Goal: Task Accomplishment & Management: Use online tool/utility

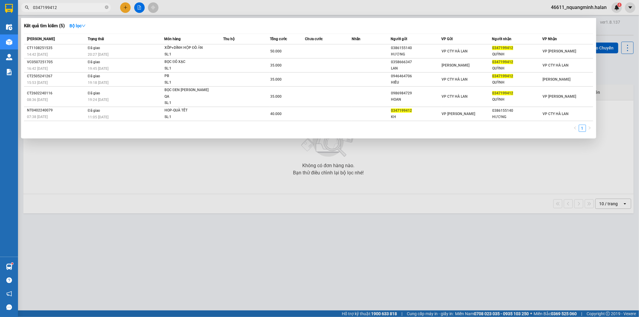
drag, startPoint x: 66, startPoint y: 7, endPoint x: 0, endPoint y: 2, distance: 66.1
click at [13, 6] on section "Kết quả [PERSON_NAME] ( 5 ) Bộ lọc Mã ĐH Trạng thái Món hàng Thu hộ Tổng [PERSO…" at bounding box center [319, 158] width 639 height 317
paste input "75899429"
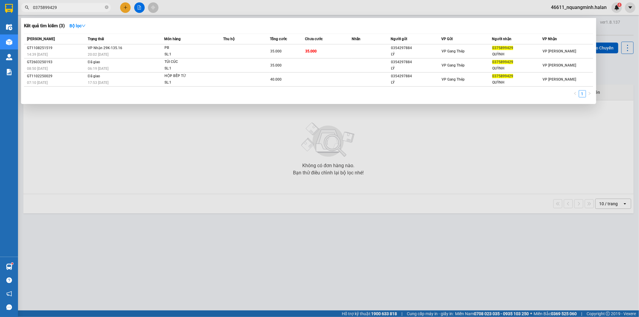
drag, startPoint x: 58, startPoint y: 7, endPoint x: 0, endPoint y: 6, distance: 57.9
click at [0, 6] on section "Kết quả [PERSON_NAME] ( 3 ) Bộ lọc Mã ĐH Trạng thái Món hàng Thu hộ Tổng [PERSO…" at bounding box center [319, 158] width 639 height 317
type input "0375899429"
click at [76, 93] on div "1" at bounding box center [309, 95] width 570 height 11
click at [105, 9] on span at bounding box center [107, 8] width 4 height 6
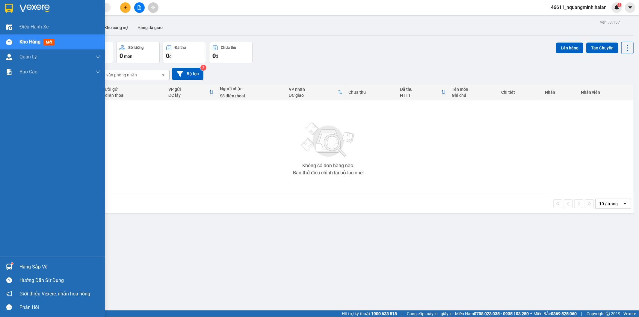
click at [13, 263] on div at bounding box center [9, 267] width 10 height 10
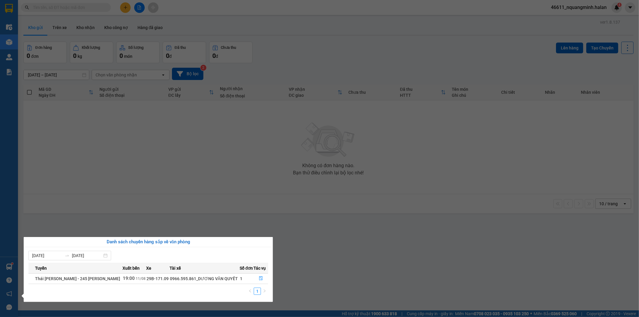
drag, startPoint x: 241, startPoint y: 172, endPoint x: 226, endPoint y: 313, distance: 141.1
click at [241, 173] on section "Kết quả [PERSON_NAME] ( 3 ) Bộ lọc Mã ĐH Trạng thái Món hàng Thu hộ Tổng [PERSO…" at bounding box center [319, 158] width 639 height 317
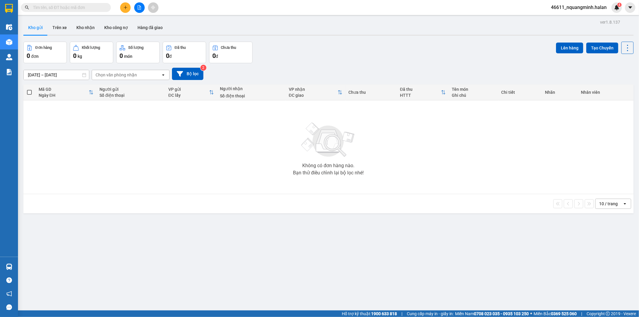
click at [106, 243] on div "ver 1.8.137 Kho gửi Trên xe Kho [PERSON_NAME] công nợ Hàng đã [PERSON_NAME] hàn…" at bounding box center [328, 176] width 615 height 317
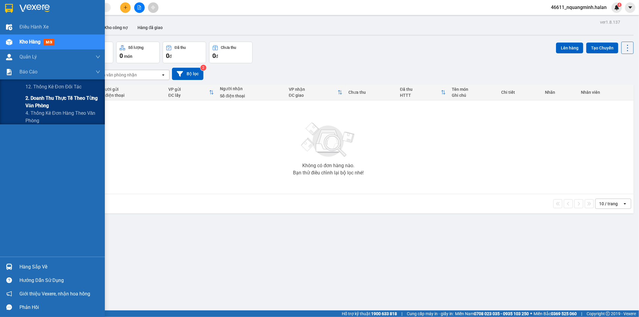
click at [31, 102] on span "2. Doanh thu thực tế theo từng văn phòng" at bounding box center [62, 101] width 75 height 15
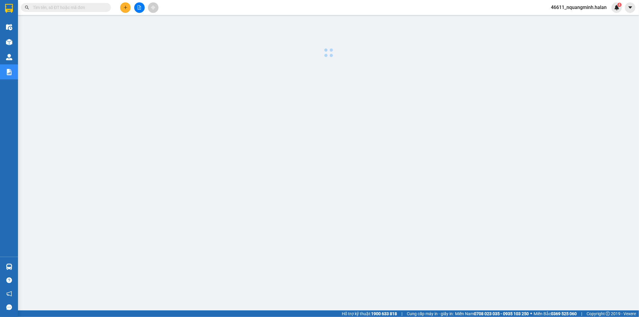
click at [279, 175] on div at bounding box center [328, 153] width 615 height 270
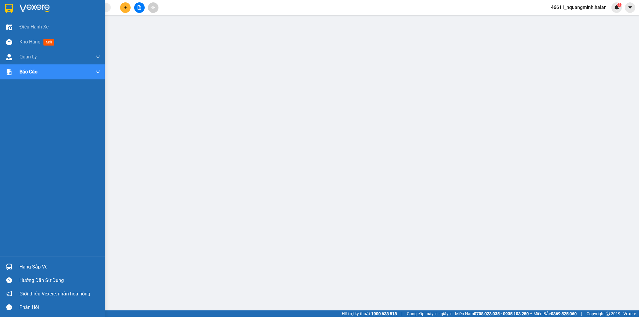
click at [11, 267] on img at bounding box center [9, 267] width 6 height 6
click at [12, 37] on div at bounding box center [9, 42] width 10 height 10
click at [13, 38] on div at bounding box center [9, 42] width 10 height 10
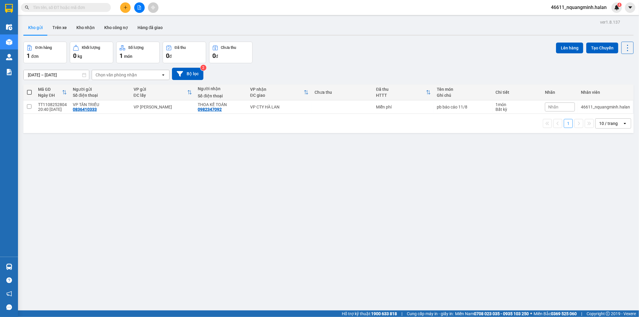
click at [328, 52] on div "Đơn hàng 1 đơn [PERSON_NAME] 0 kg Số [PERSON_NAME] 1 món Đã thu 0 [PERSON_NAME]…" at bounding box center [328, 53] width 611 height 22
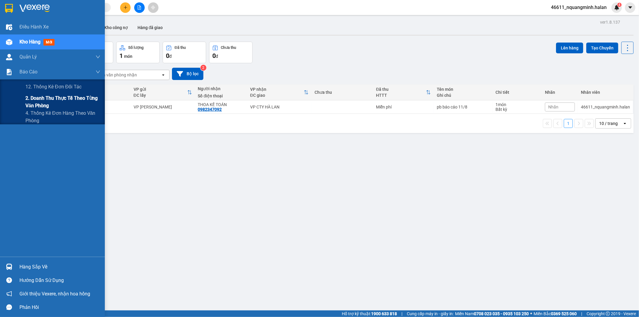
click at [30, 103] on span "2. Doanh thu thực tế theo từng văn phòng" at bounding box center [62, 101] width 75 height 15
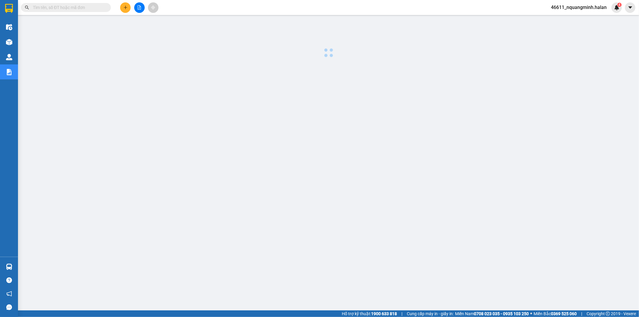
drag, startPoint x: 277, startPoint y: 209, endPoint x: 125, endPoint y: 130, distance: 170.9
click at [277, 209] on div at bounding box center [328, 153] width 615 height 270
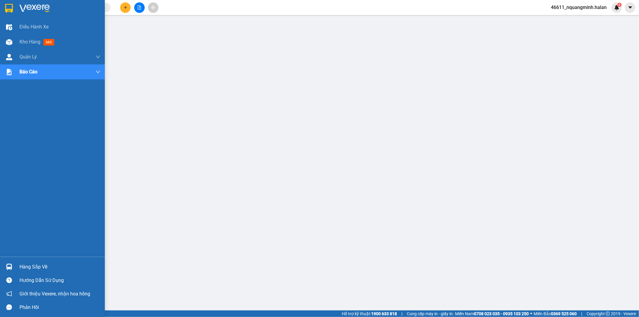
click at [10, 266] on img at bounding box center [9, 267] width 6 height 6
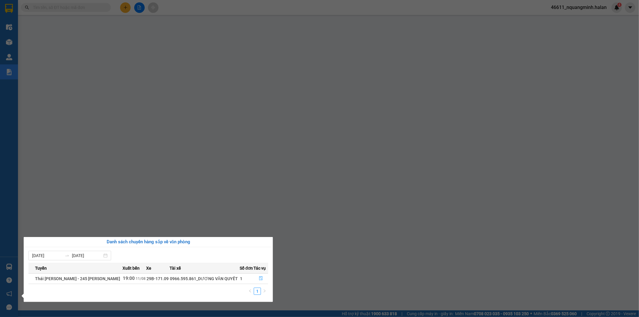
click at [259, 278] on icon "file-done" at bounding box center [261, 278] width 4 height 4
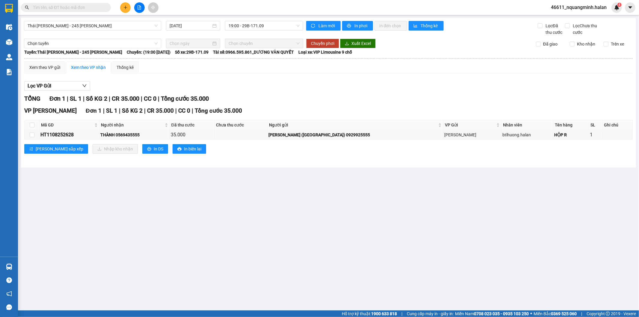
click at [338, 254] on main "[GEOGRAPHIC_DATA][PERSON_NAME] - 245 [PERSON_NAME] [DATE] 19:00 - 29B-171.09 [P…" at bounding box center [319, 155] width 639 height 311
click at [32, 126] on input "checkbox" at bounding box center [32, 125] width 5 height 5
checkbox input "true"
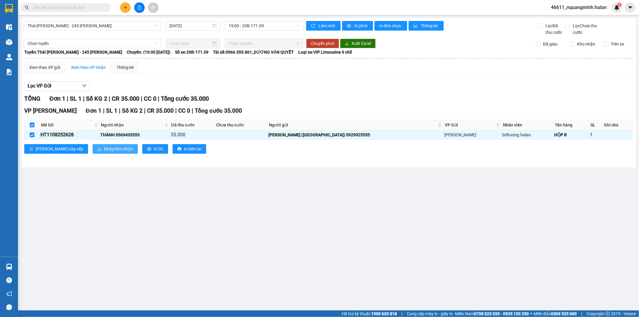
click at [104, 151] on span "Nhập kho nhận" at bounding box center [118, 149] width 29 height 7
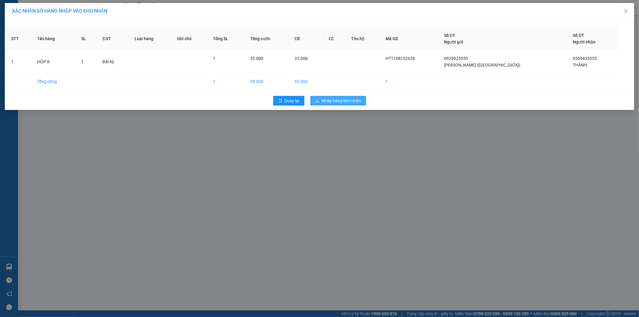
click at [327, 100] on span "Nhập hàng kho nhận" at bounding box center [342, 100] width 40 height 7
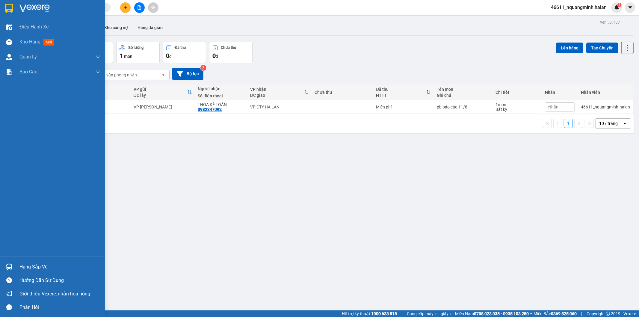
click at [16, 267] on div "Hàng sắp về" at bounding box center [52, 266] width 105 height 13
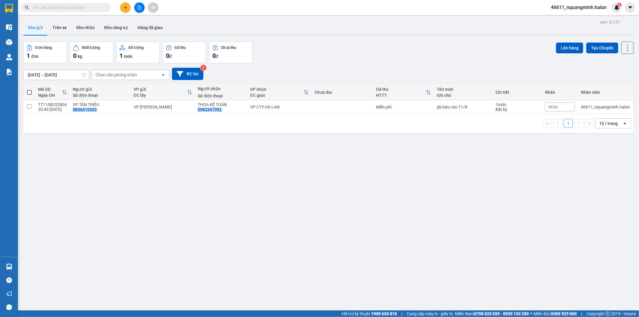
click at [197, 158] on section "Kết quả [PERSON_NAME] ( 3 ) Bộ lọc Mã ĐH Trạng thái Món hàng Thu hộ Tổng [PERSO…" at bounding box center [319, 158] width 639 height 317
